Goal: Navigation & Orientation: Find specific page/section

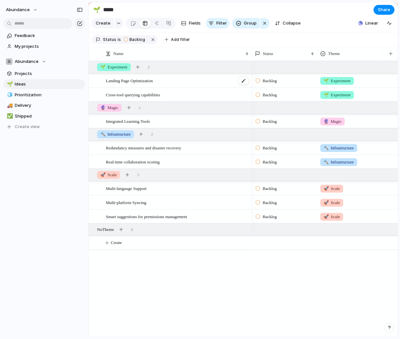
click at [153, 84] on span "Landing Page Optimization" at bounding box center [129, 81] width 47 height 8
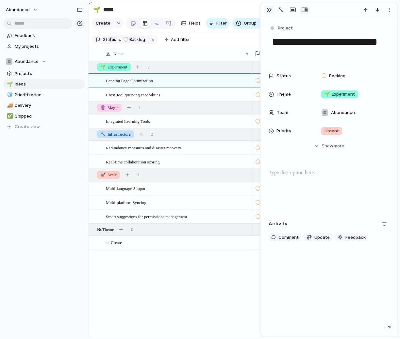
click at [268, 8] on div "button" at bounding box center [269, 9] width 5 height 5
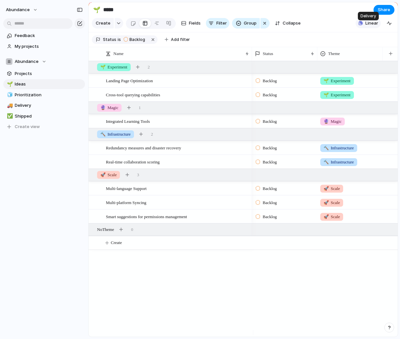
click at [375, 24] on span "Linear" at bounding box center [372, 23] width 13 height 7
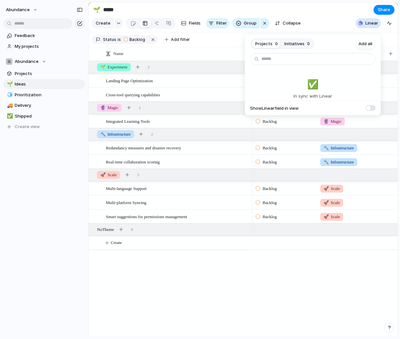
click at [369, 30] on div "Projects 0 Initiatives 0 Add all ✅️ In sync with Linear Show Linear field in vi…" at bounding box center [200, 169] width 400 height 339
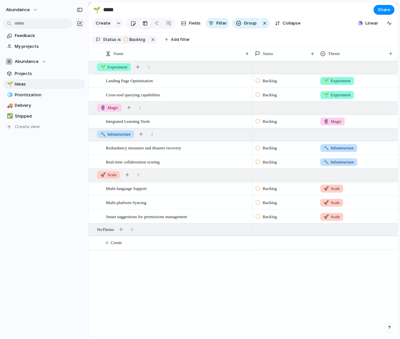
click at [131, 26] on div at bounding box center [134, 23] width 6 height 11
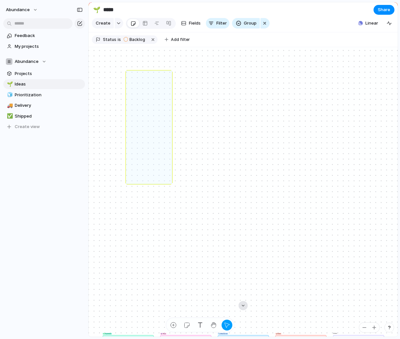
drag, startPoint x: 132, startPoint y: 168, endPoint x: 175, endPoint y: 75, distance: 103.1
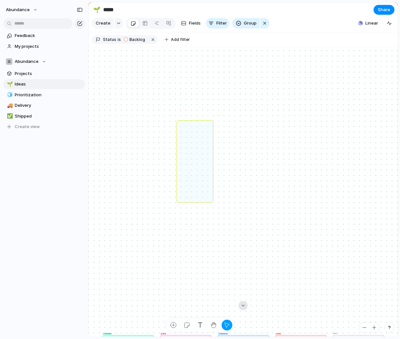
drag, startPoint x: 179, startPoint y: 200, endPoint x: 216, endPoint y: 120, distance: 88.3
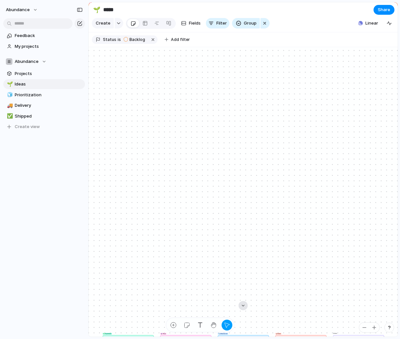
click at [241, 309] on div at bounding box center [243, 305] width 9 height 9
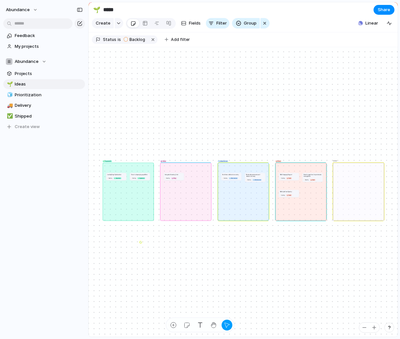
drag, startPoint x: 141, startPoint y: 245, endPoint x: 165, endPoint y: 235, distance: 25.8
drag, startPoint x: 131, startPoint y: 245, endPoint x: 176, endPoint y: 234, distance: 46.5
drag, startPoint x: 143, startPoint y: 236, endPoint x: 184, endPoint y: 248, distance: 43.4
click at [213, 324] on div "button" at bounding box center [213, 324] width 7 height 7
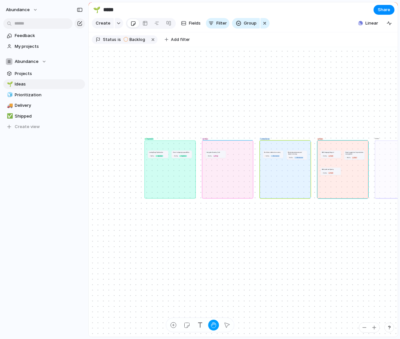
drag, startPoint x: 136, startPoint y: 246, endPoint x: 178, endPoint y: 224, distance: 47.4
click at [178, 224] on div "🌱 Experiment 🔮 Magic 🔨 Infrastructure 🚀 Scale No Theme Multi-language Support B…" at bounding box center [243, 191] width 309 height 289
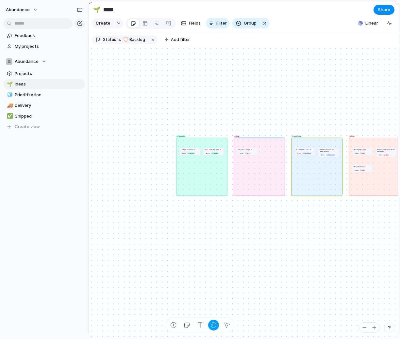
drag, startPoint x: 163, startPoint y: 162, endPoint x: 195, endPoint y: 160, distance: 31.5
click at [195, 160] on div "🌱 Experiment" at bounding box center [201, 166] width 51 height 58
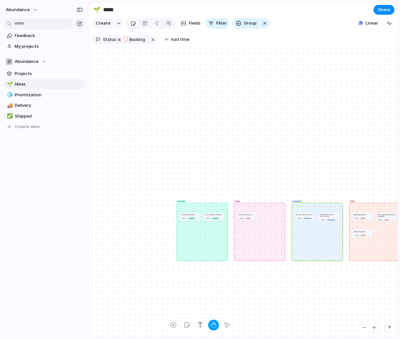
drag, startPoint x: 201, startPoint y: 224, endPoint x: 213, endPoint y: 168, distance: 56.7
click at [213, 202] on div "🌱 Experiment" at bounding box center [202, 231] width 51 height 58
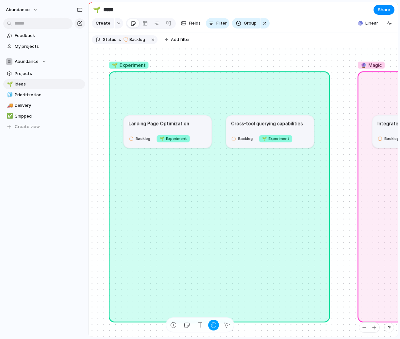
drag, startPoint x: 204, startPoint y: 99, endPoint x: 204, endPoint y: 210, distance: 110.6
click at [204, 210] on div "🌱 Experiment" at bounding box center [219, 196] width 221 height 251
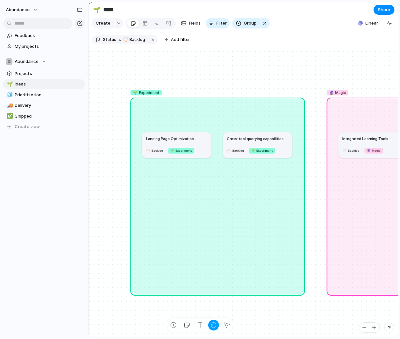
click at [212, 326] on div "button" at bounding box center [213, 324] width 7 height 7
click at [230, 324] on div "button" at bounding box center [227, 324] width 7 height 7
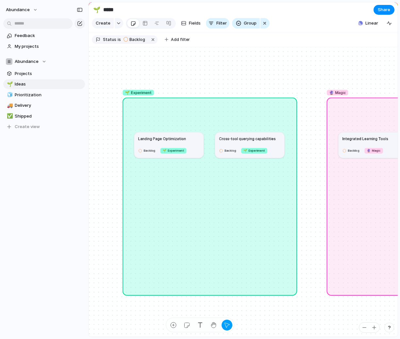
drag, startPoint x: 302, startPoint y: 250, endPoint x: 271, endPoint y: 249, distance: 31.1
click at [269, 250] on div "🌱 Experiment" at bounding box center [210, 196] width 175 height 198
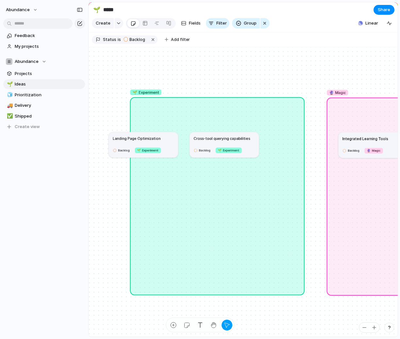
drag, startPoint x: 263, startPoint y: 249, endPoint x: 295, endPoint y: 249, distance: 32.1
click at [295, 249] on div "🌱 Experiment" at bounding box center [217, 196] width 175 height 198
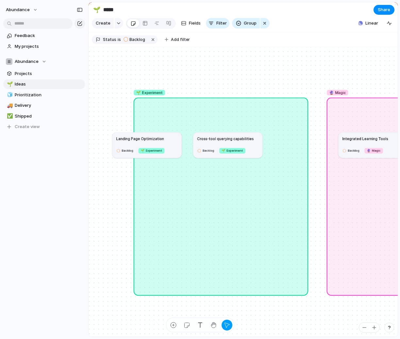
drag, startPoint x: 275, startPoint y: 207, endPoint x: 278, endPoint y: 207, distance: 3.3
click at [278, 207] on div "🌱 Experiment" at bounding box center [221, 196] width 175 height 198
click at [166, 158] on article "Landing Page Optimization Backlog" at bounding box center [147, 145] width 69 height 26
click at [215, 153] on div "Backlog" at bounding box center [207, 151] width 18 height 6
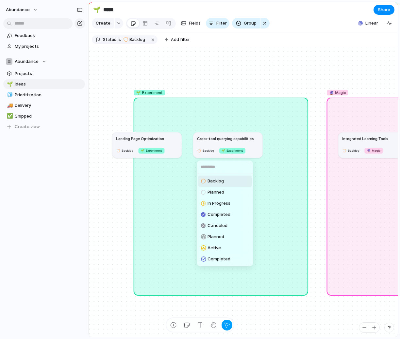
click at [167, 146] on div "Backlog Planned In Progress Completed Canceled Planned Active Completed" at bounding box center [200, 169] width 400 height 339
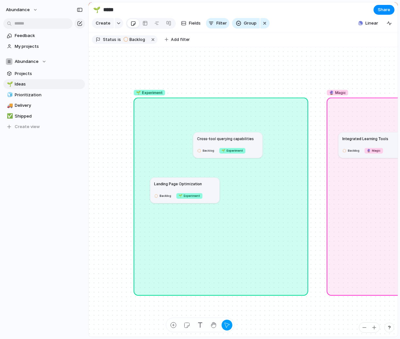
drag, startPoint x: 170, startPoint y: 147, endPoint x: 210, endPoint y: 187, distance: 56.4
click at [210, 190] on article "Landing Page Optimization Backlog 🌱 Experiment" at bounding box center [184, 190] width 69 height 26
